Goal: Find specific page/section: Find specific page/section

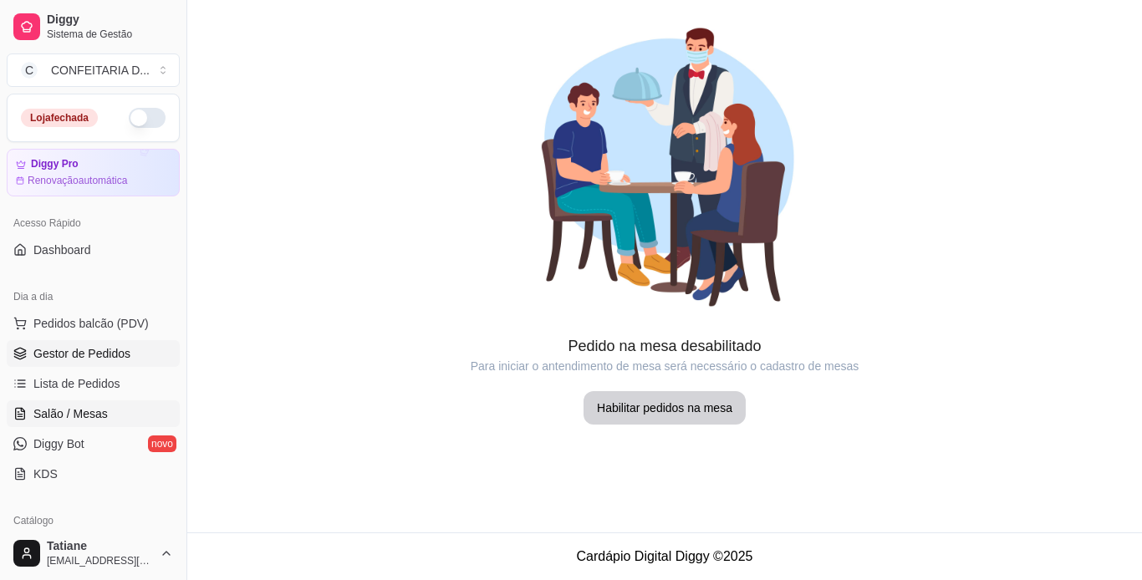
click at [97, 346] on span "Gestor de Pedidos" at bounding box center [81, 353] width 97 height 17
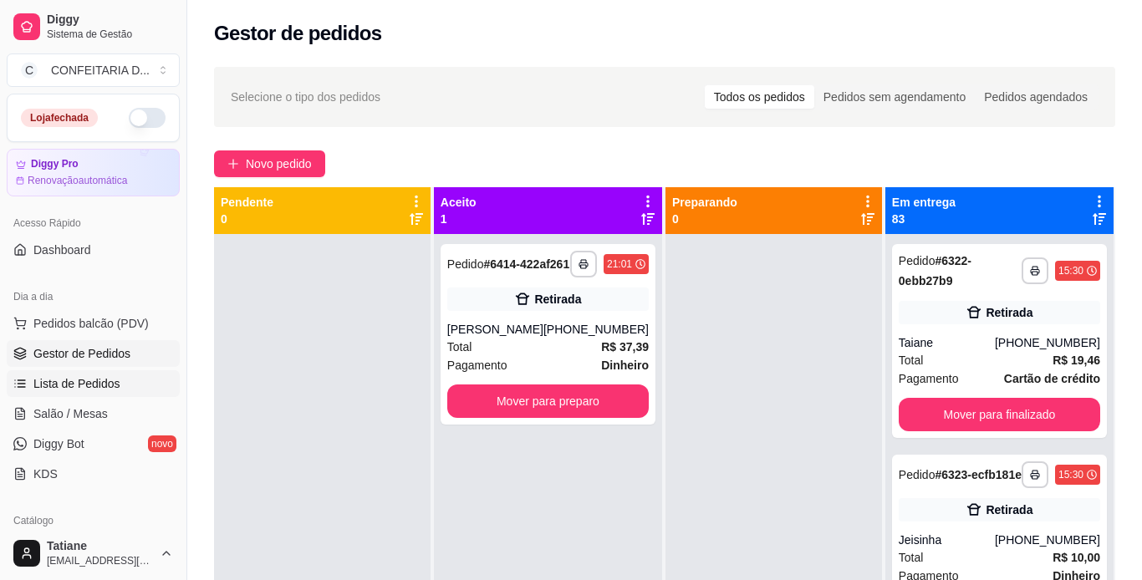
click at [94, 380] on span "Lista de Pedidos" at bounding box center [76, 383] width 87 height 17
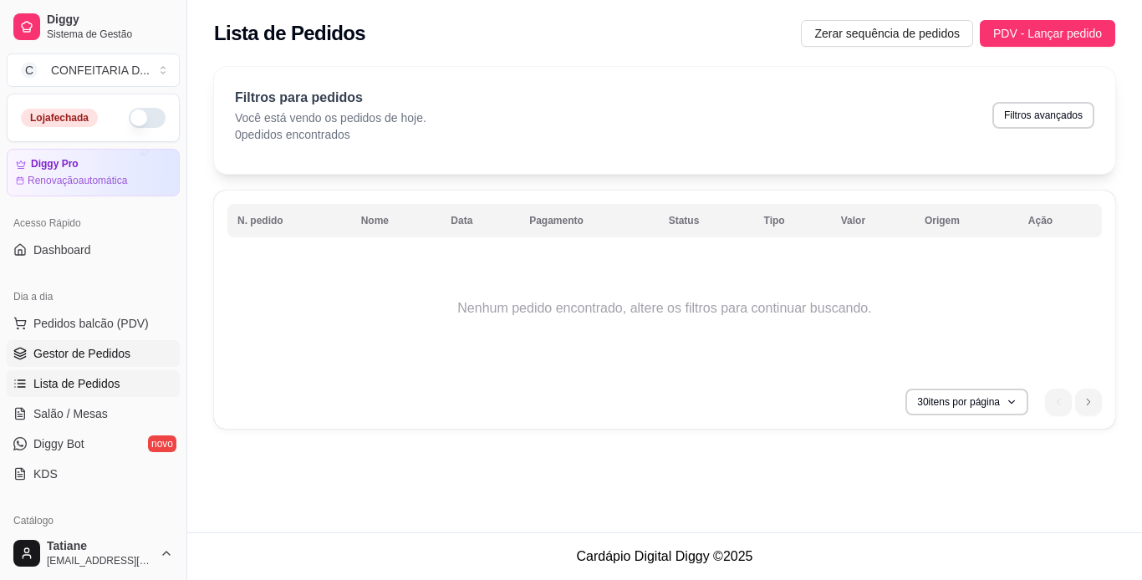
click at [98, 349] on span "Gestor de Pedidos" at bounding box center [81, 353] width 97 height 17
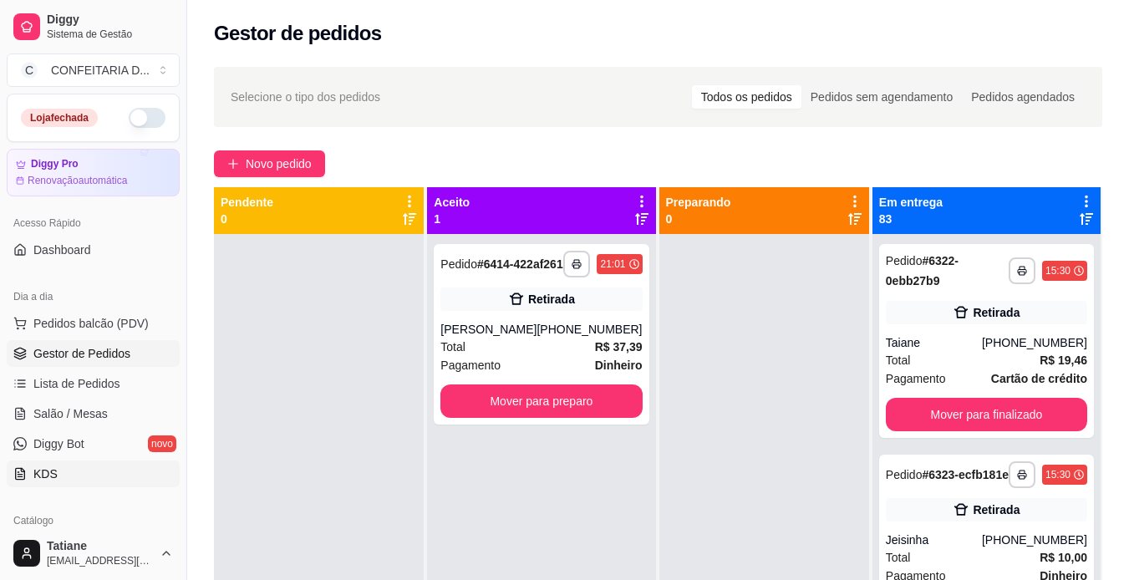
click at [74, 475] on link "KDS" at bounding box center [93, 474] width 173 height 27
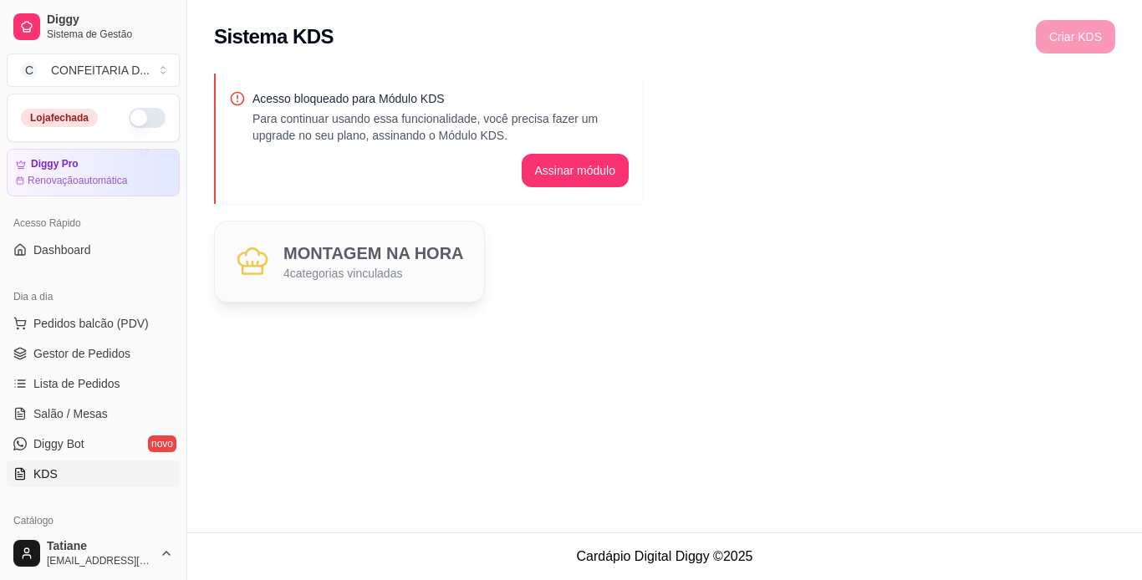
click at [410, 269] on p "4 categorias vinculadas" at bounding box center [373, 273] width 181 height 17
click at [313, 260] on h2 "MONTAGEM NA HORA" at bounding box center [373, 253] width 181 height 23
